Goal: Transaction & Acquisition: Purchase product/service

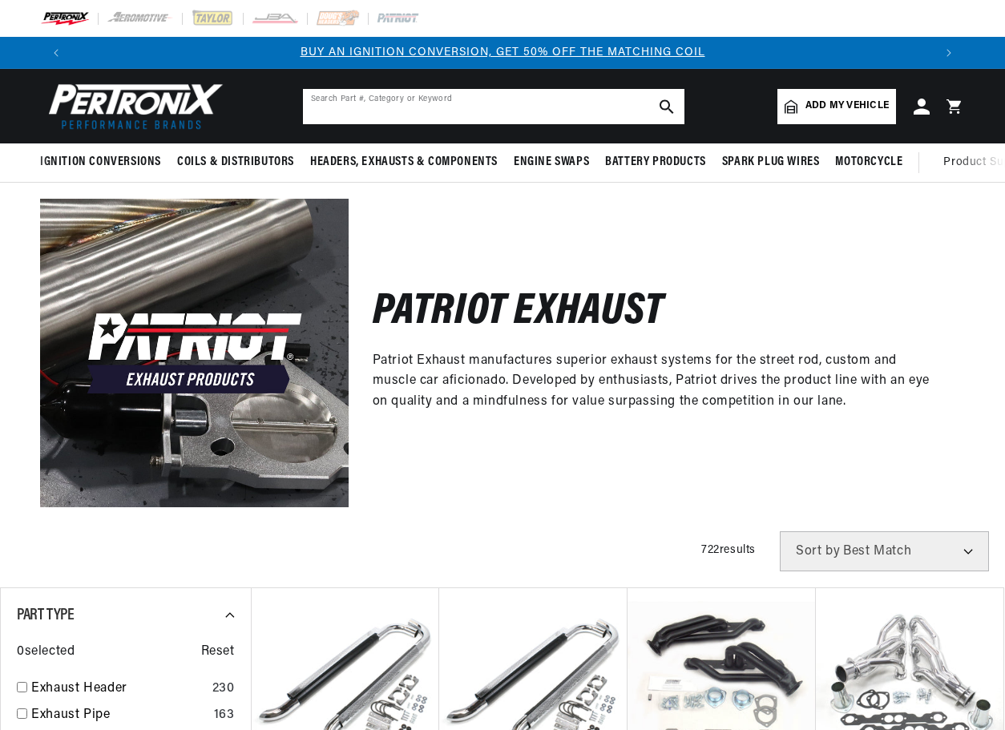
click at [349, 111] on input "text" at bounding box center [493, 106] width 381 height 35
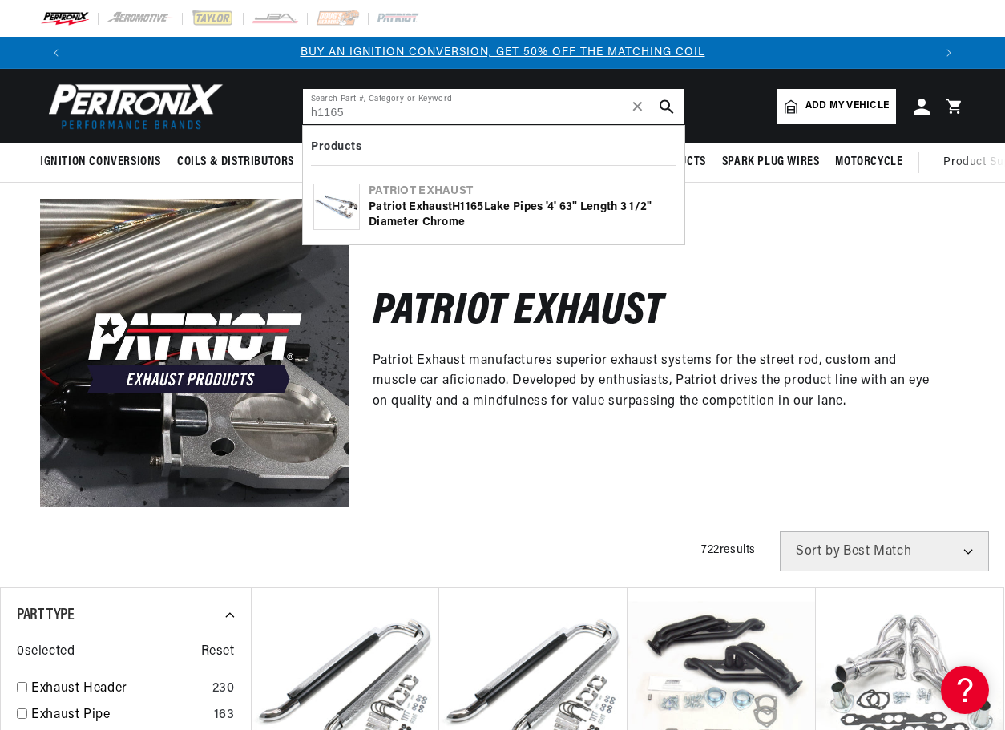
type input "h1165"
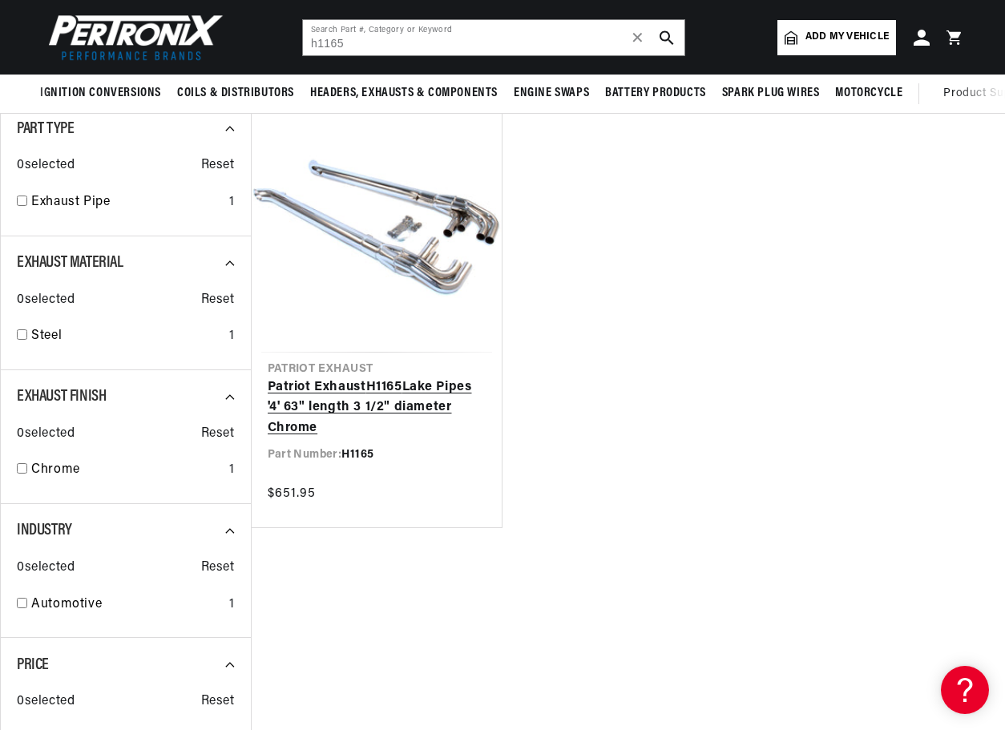
scroll to position [0, 861]
click at [408, 390] on link "Patriot Exhaust H1165 Lake Pipes '4' 63" length 3 1/2" diameter Chrome" at bounding box center [377, 408] width 219 height 62
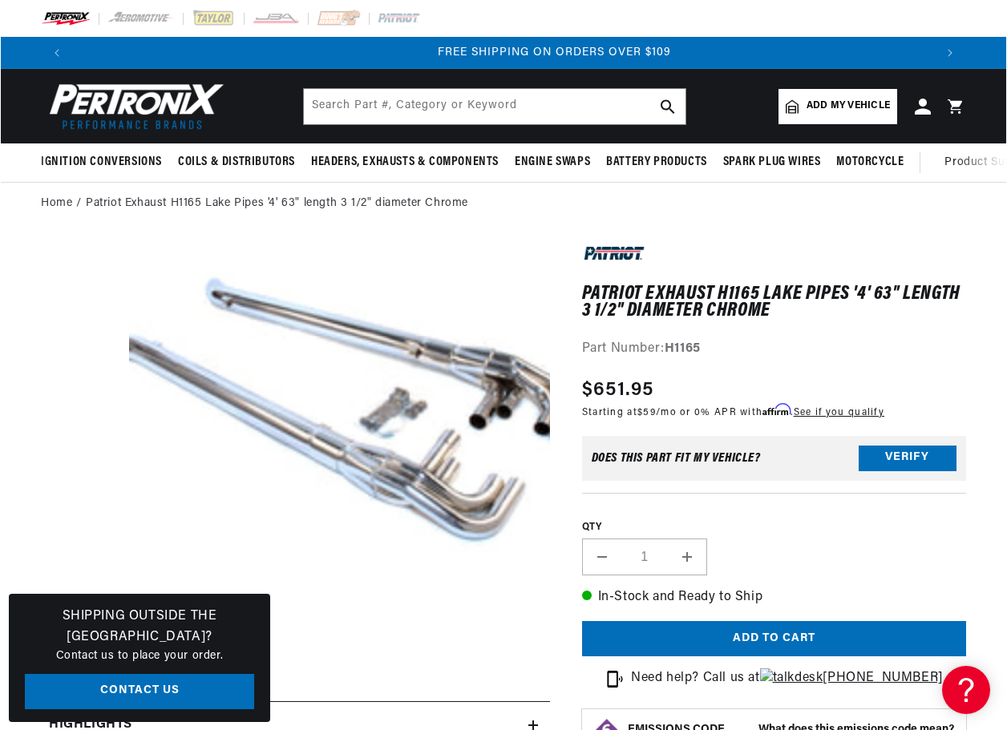
scroll to position [0, 1721]
click at [87, 662] on button "Open media 1 in modal" at bounding box center [87, 662] width 0 height 0
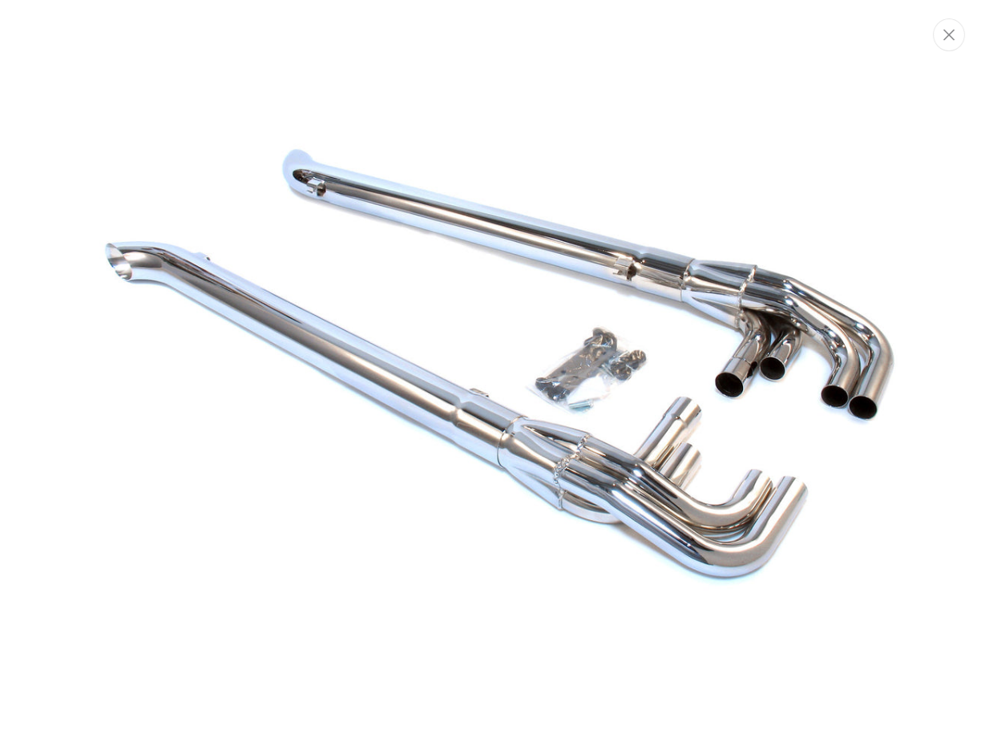
scroll to position [0, 0]
click at [952, 34] on icon "Close" at bounding box center [950, 34] width 11 height 12
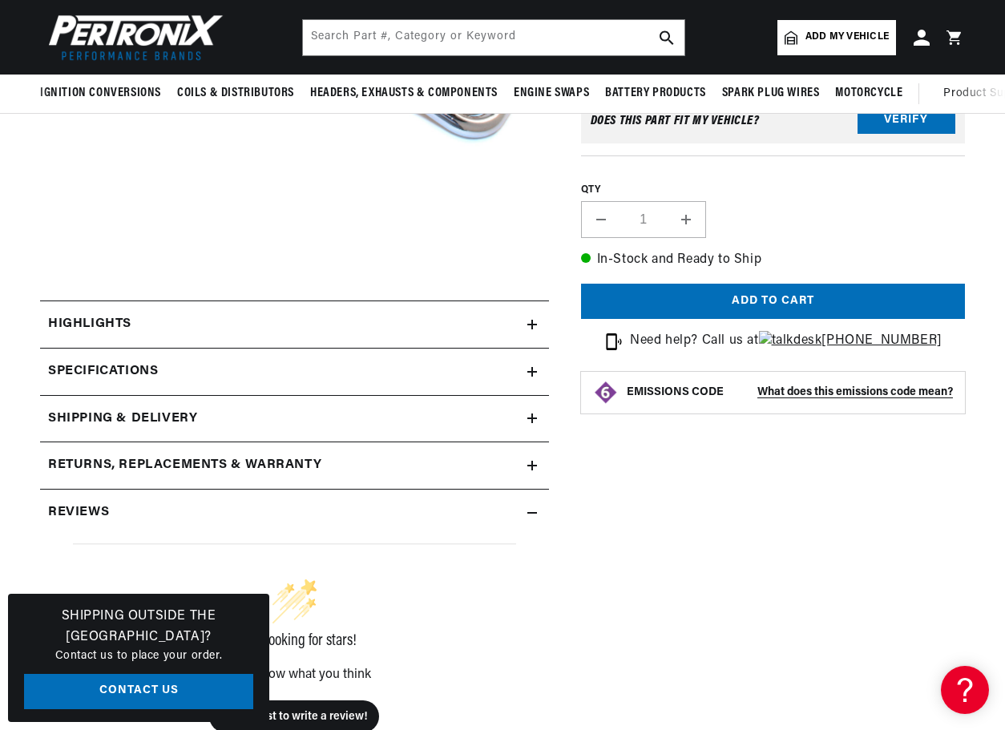
scroll to position [0, 1721]
click at [129, 370] on h2 "Specifications" at bounding box center [103, 371] width 110 height 21
